Goal: Information Seeking & Learning: Learn about a topic

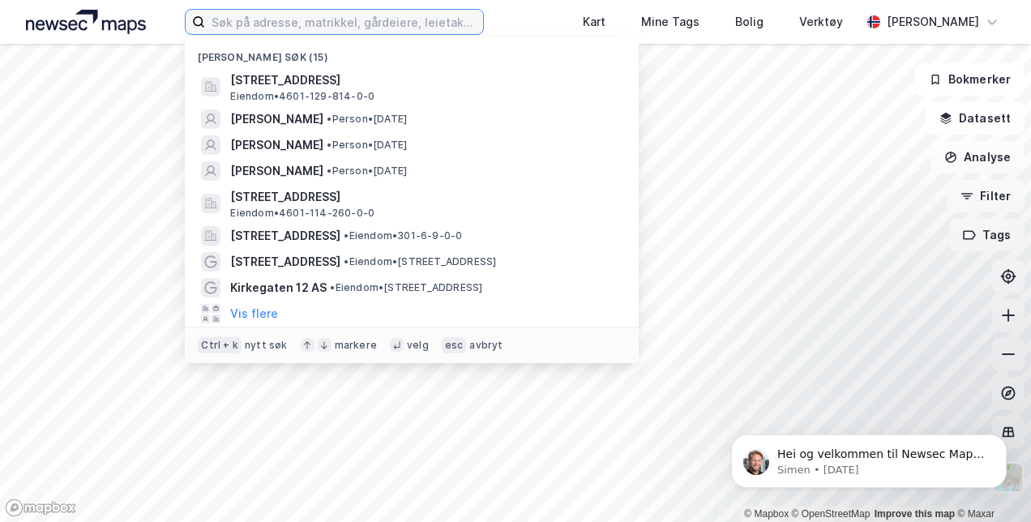
click at [383, 15] on input at bounding box center [343, 22] width 277 height 24
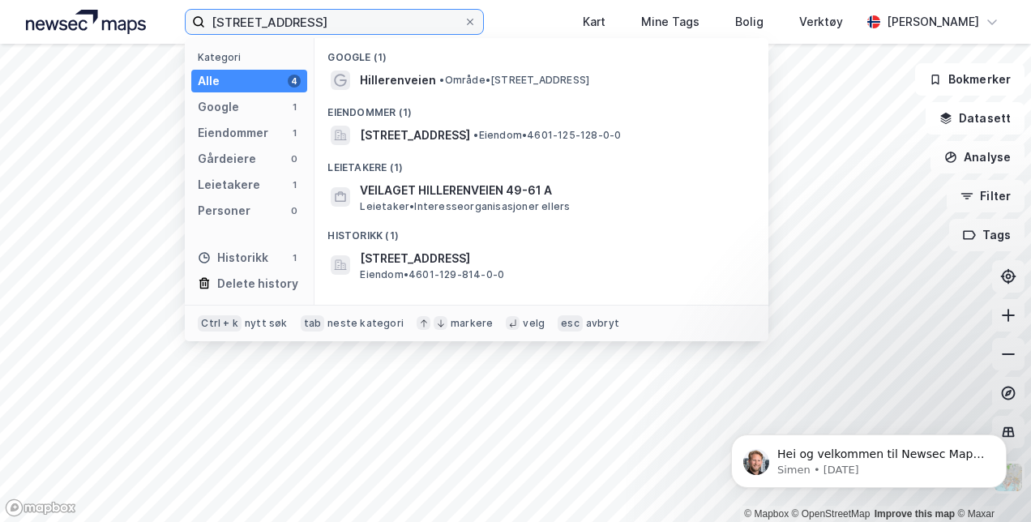
type input "[STREET_ADDRESS]"
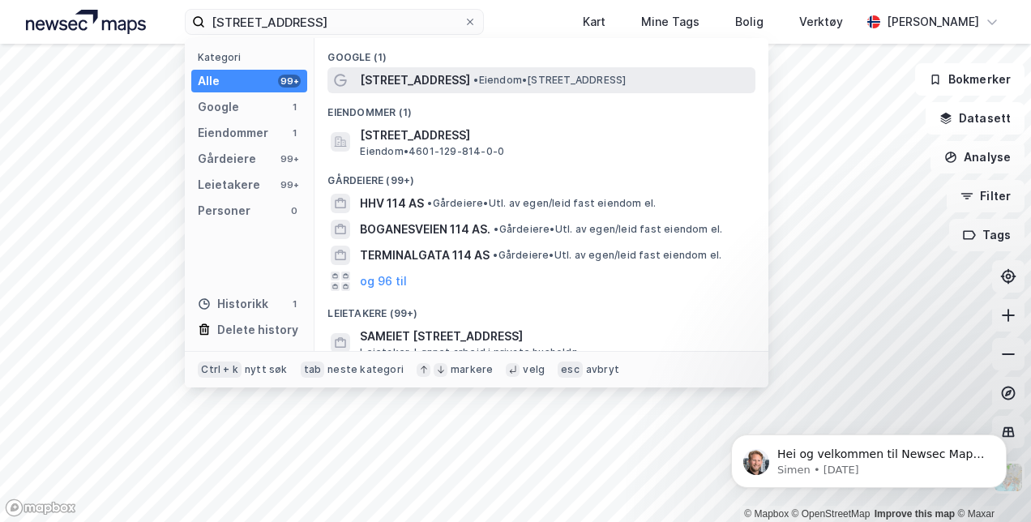
click at [482, 77] on span "• Eiendom • [STREET_ADDRESS]" at bounding box center [549, 80] width 152 height 13
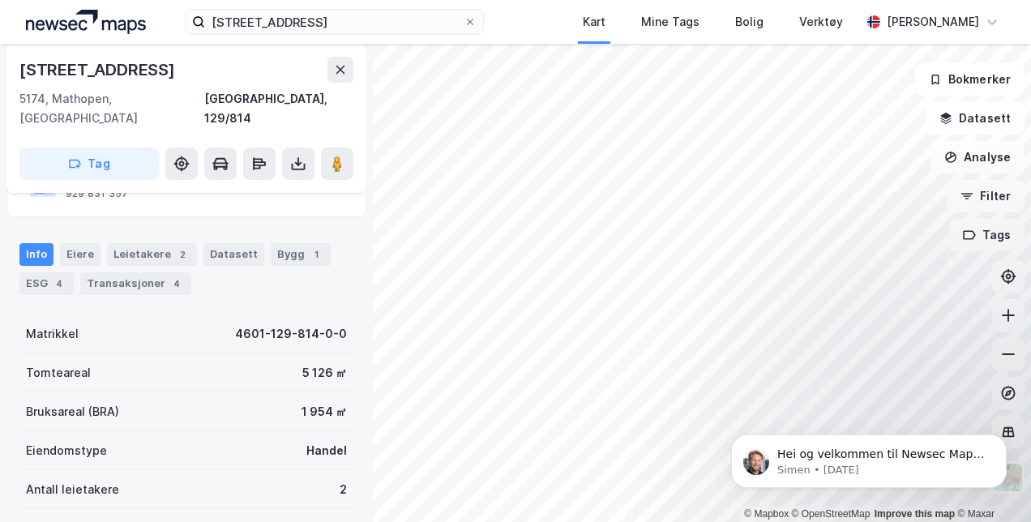
scroll to position [144, 0]
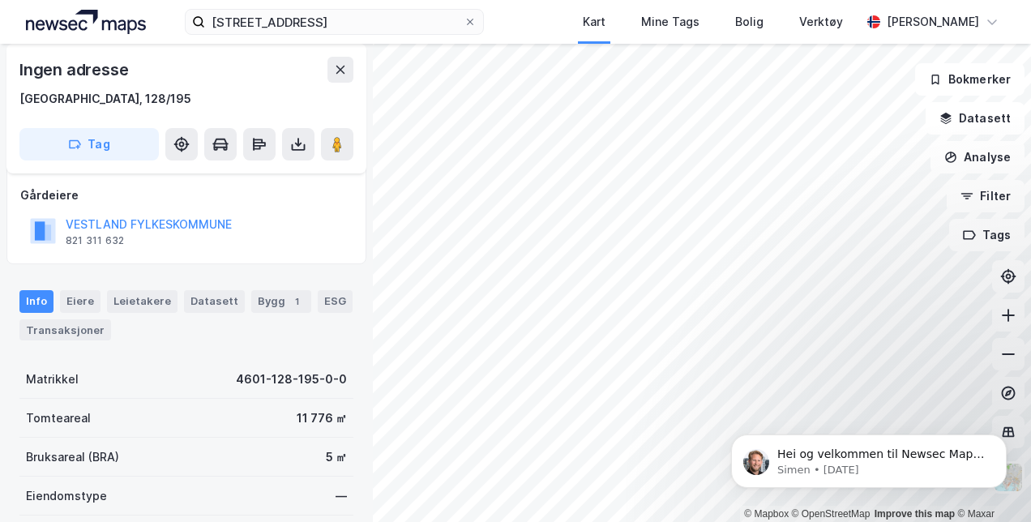
scroll to position [85, 0]
click at [266, 297] on div "Bygg 1" at bounding box center [281, 302] width 60 height 23
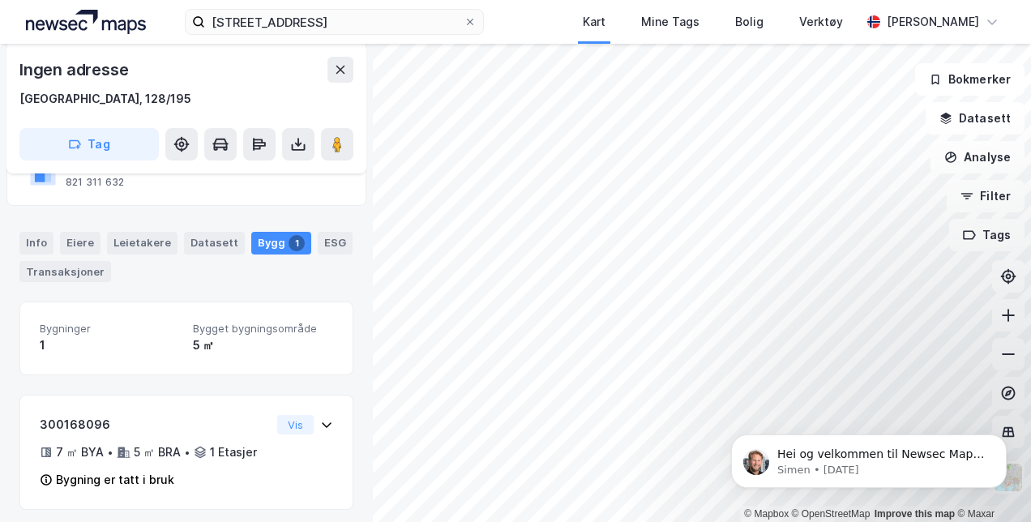
scroll to position [150, 0]
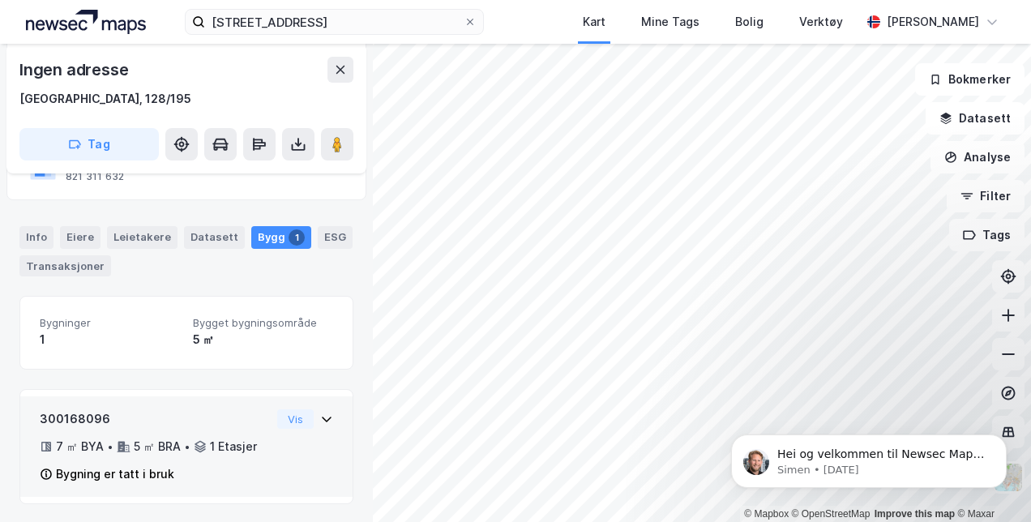
click at [320, 417] on icon at bounding box center [326, 419] width 13 height 13
